Goal: Find specific page/section: Find specific page/section

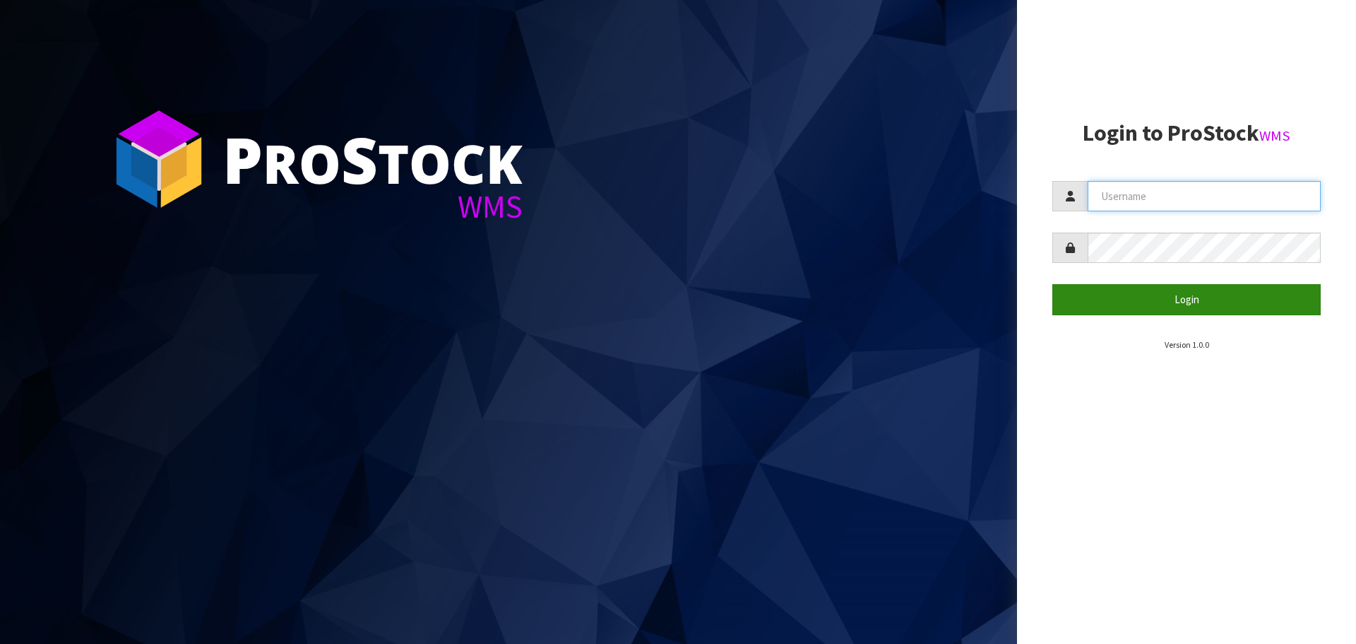
type input "[PERSON_NAME][EMAIL_ADDRESS][DOMAIN_NAME]"
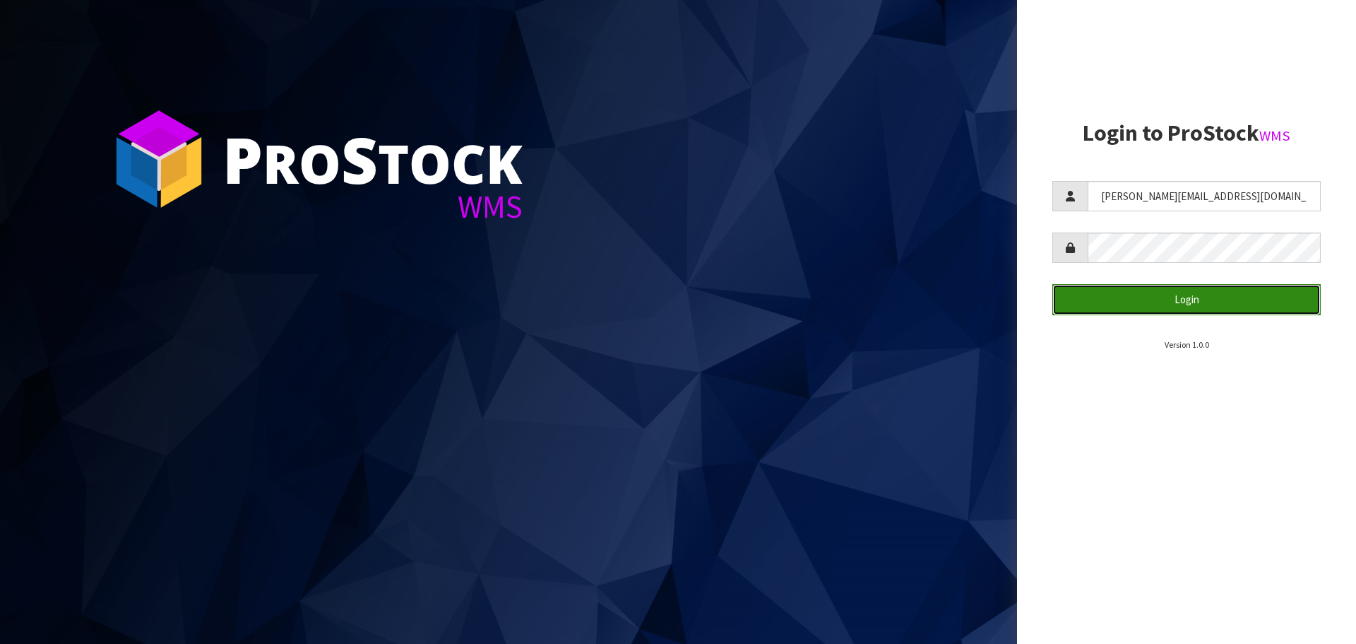
click at [1185, 300] on button "Login" at bounding box center [1187, 299] width 268 height 30
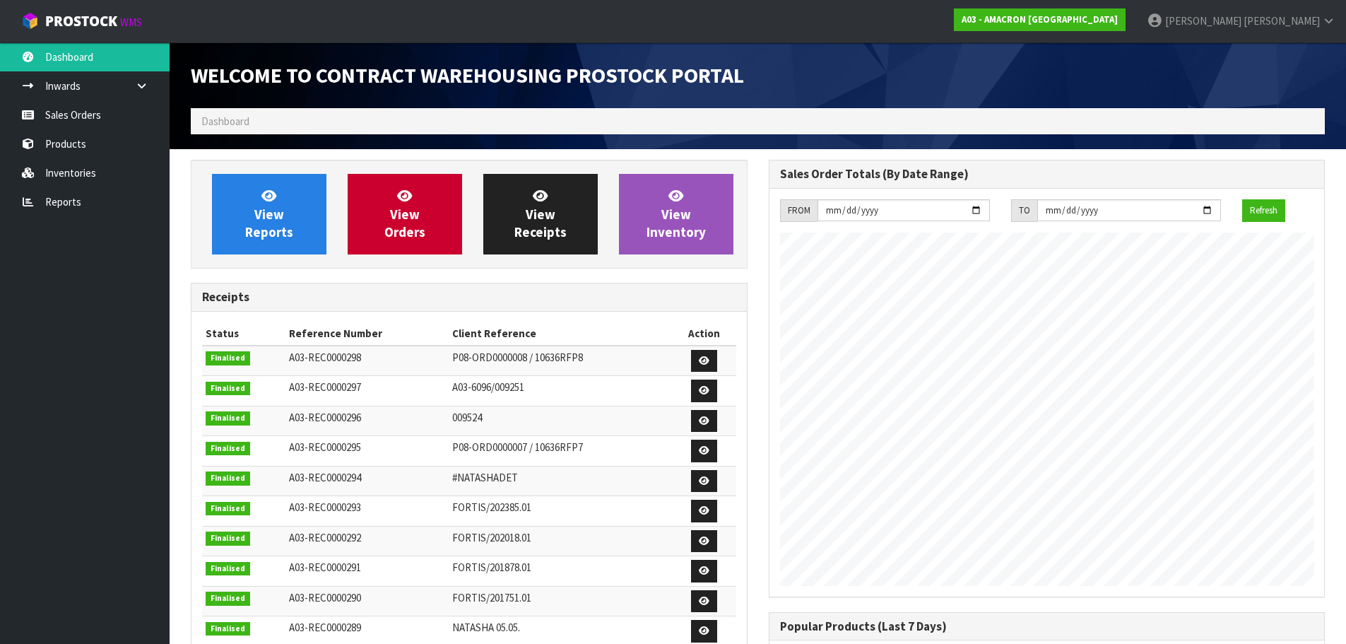
scroll to position [692, 577]
click at [72, 177] on link "Inventories" at bounding box center [85, 172] width 170 height 29
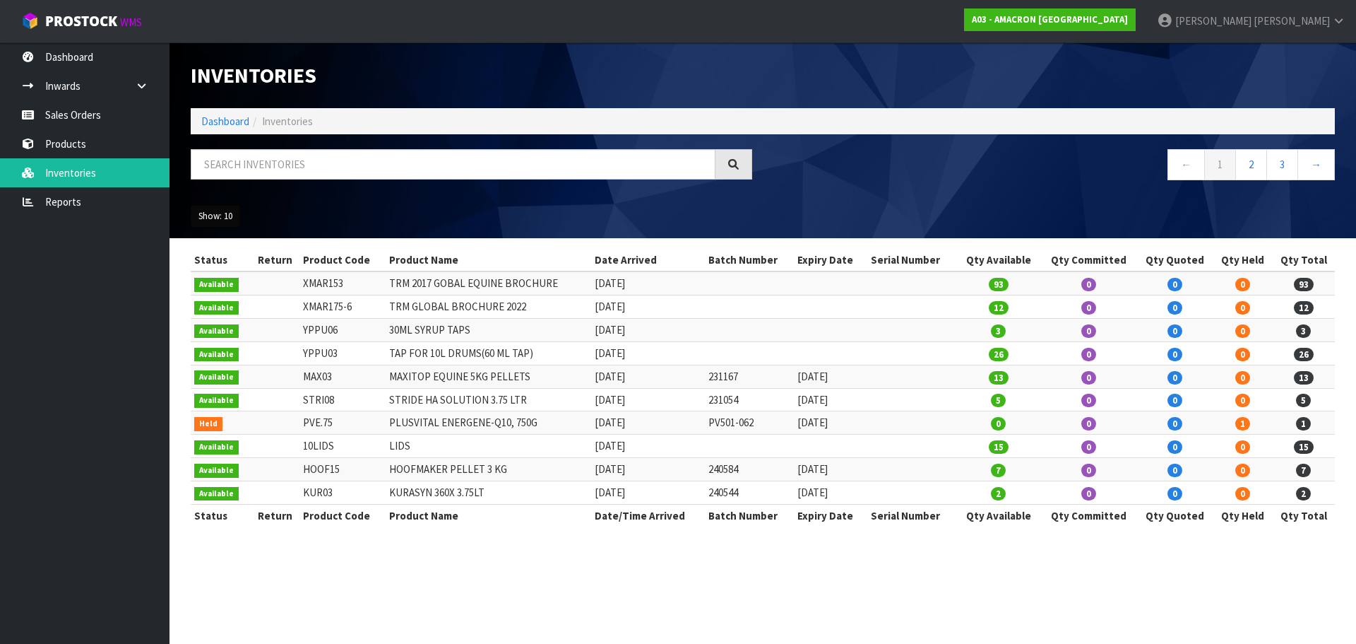
click at [223, 216] on button "Show: 10" at bounding box center [215, 216] width 49 height 23
click at [217, 302] on link "50" at bounding box center [247, 300] width 112 height 19
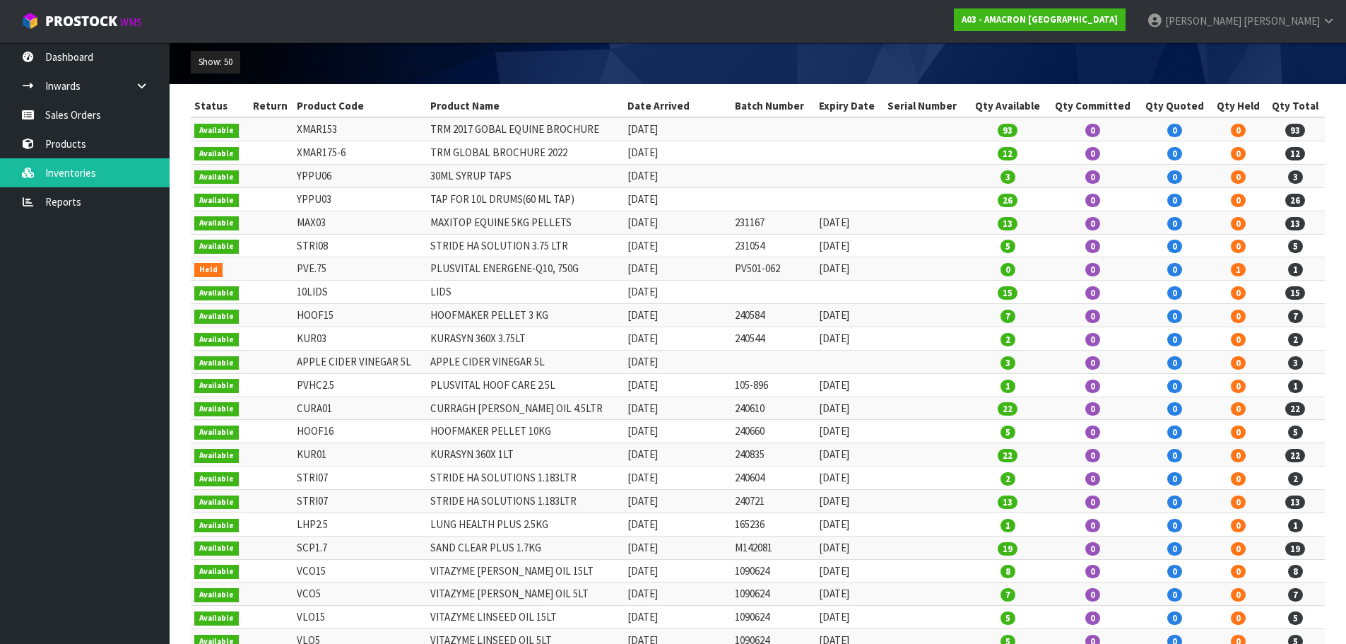
scroll to position [186, 0]
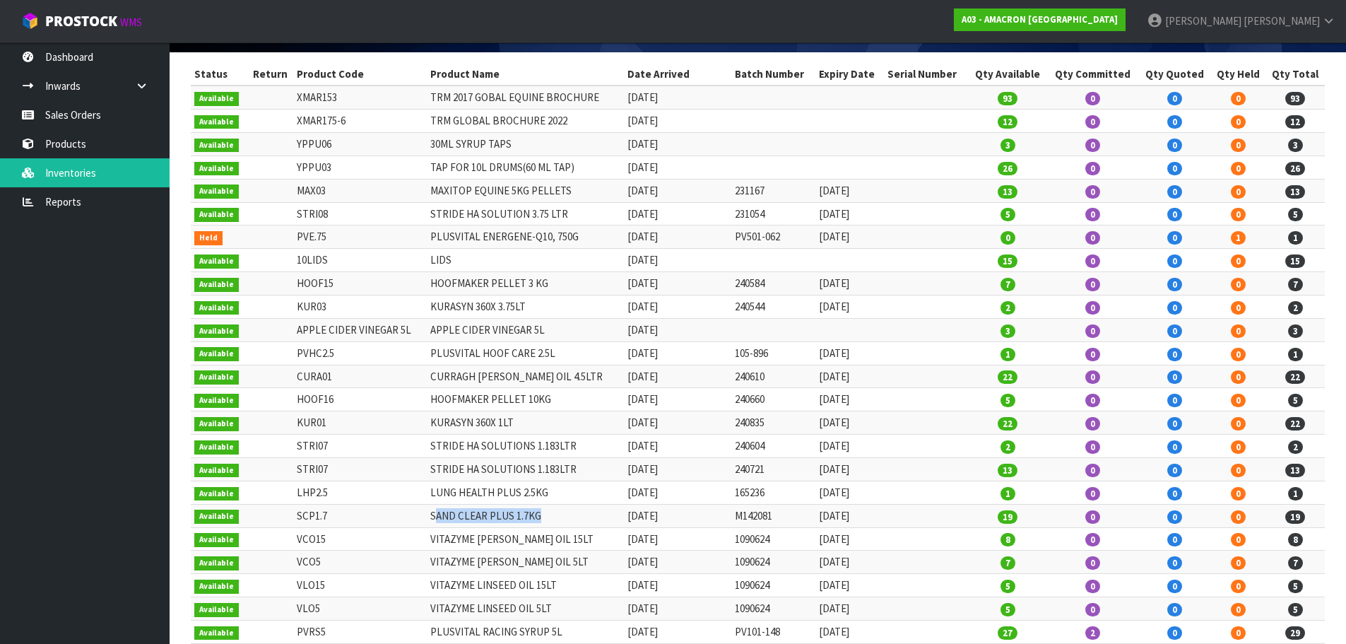
drag, startPoint x: 439, startPoint y: 515, endPoint x: 485, endPoint y: 519, distance: 46.1
click at [550, 515] on td "SAND CLEAR PLUS 1.7KG" at bounding box center [525, 515] width 197 height 23
click at [435, 519] on td "SAND CLEAR PLUS 1.7KG" at bounding box center [525, 515] width 197 height 23
drag, startPoint x: 433, startPoint y: 514, endPoint x: 542, endPoint y: 519, distance: 108.9
click at [542, 519] on td "SAND CLEAR PLUS 1.7KG" at bounding box center [525, 515] width 197 height 23
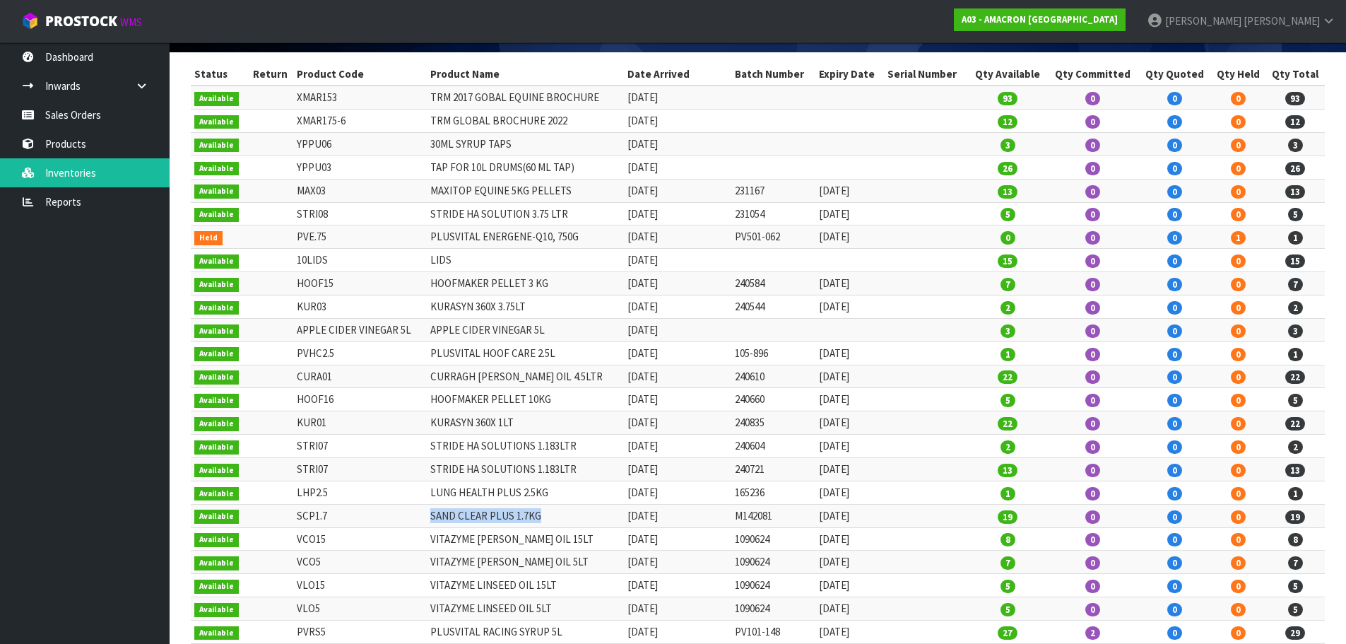
scroll to position [256, 0]
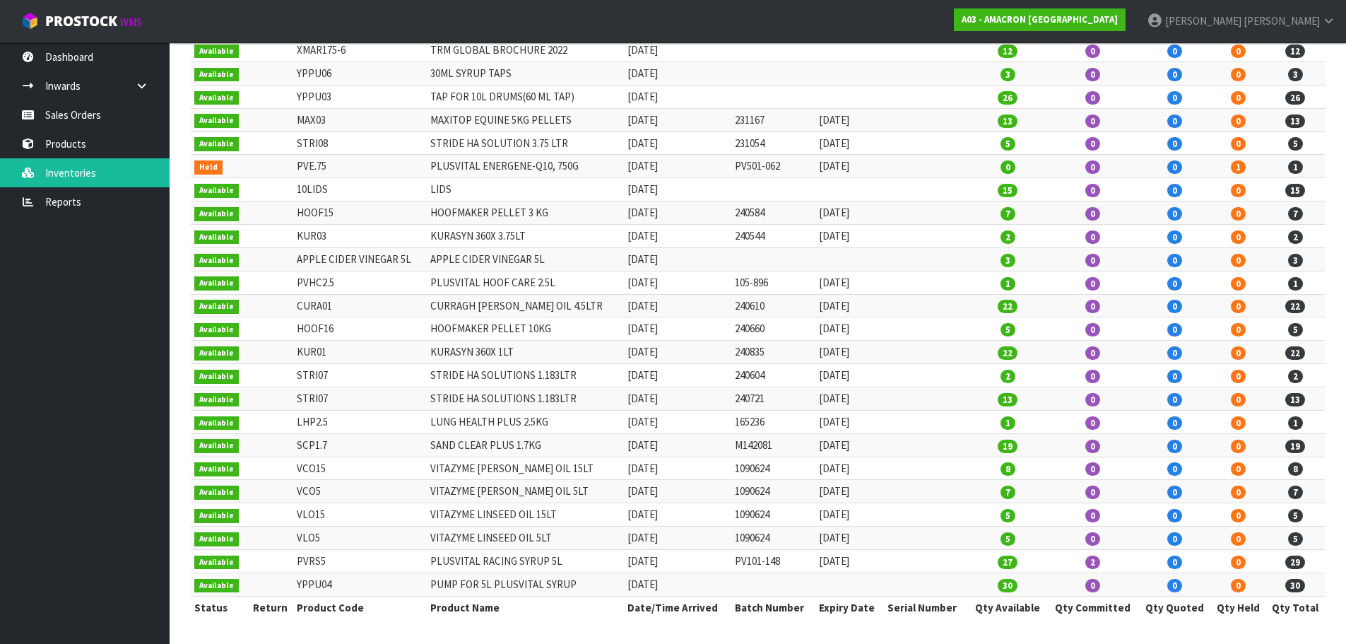
click at [497, 540] on td "VITAZYME LINSEED OIL 5LT" at bounding box center [525, 537] width 197 height 23
